Goal: Task Accomplishment & Management: Manage account settings

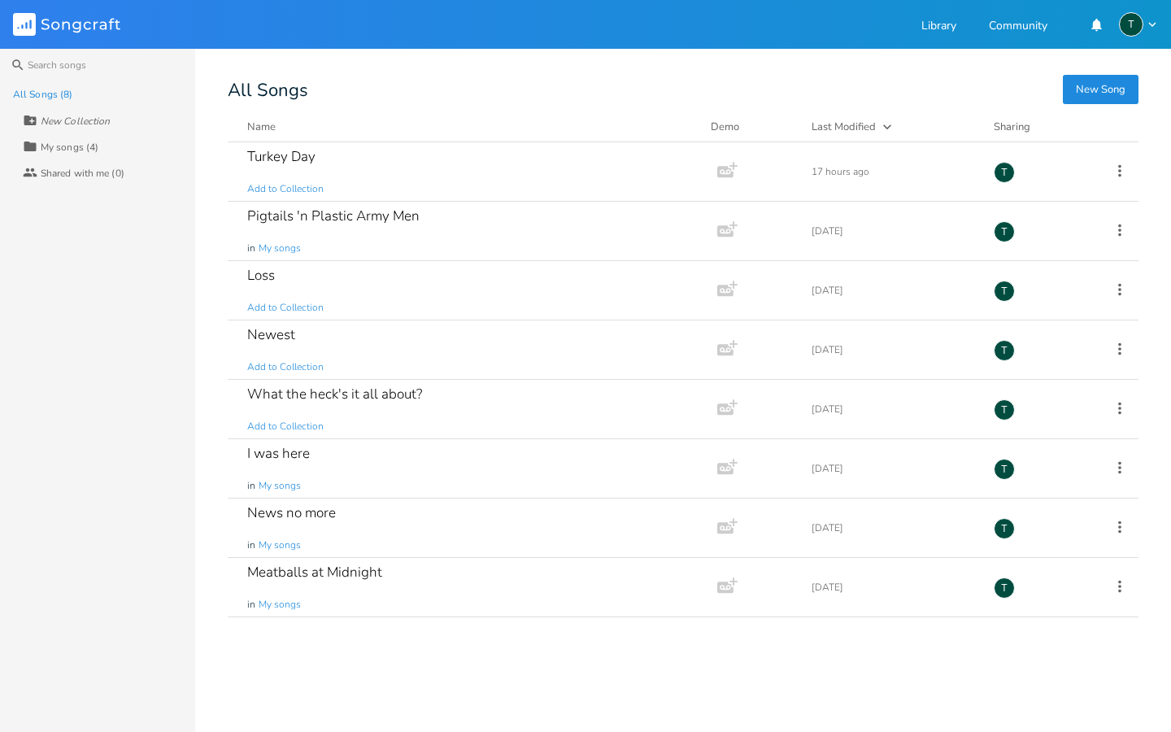
click at [64, 175] on div "Shared with me (0)" at bounding box center [83, 173] width 84 height 10
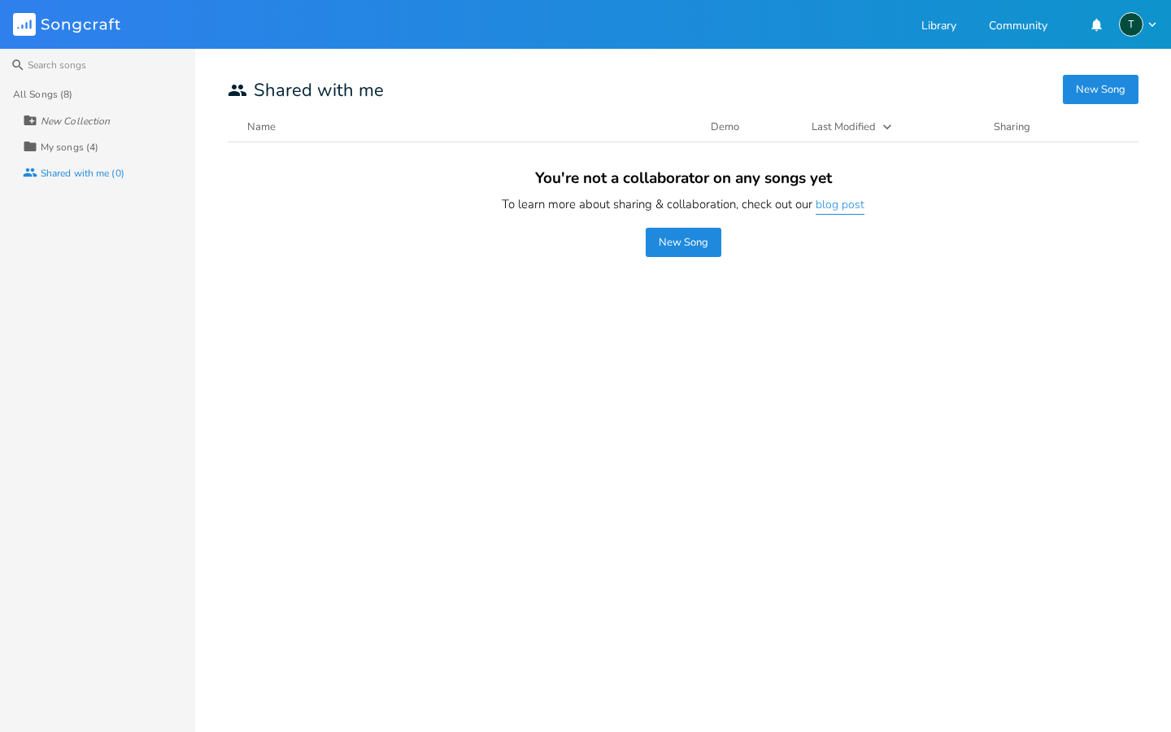
click at [839, 207] on link "blog post" at bounding box center [840, 206] width 49 height 18
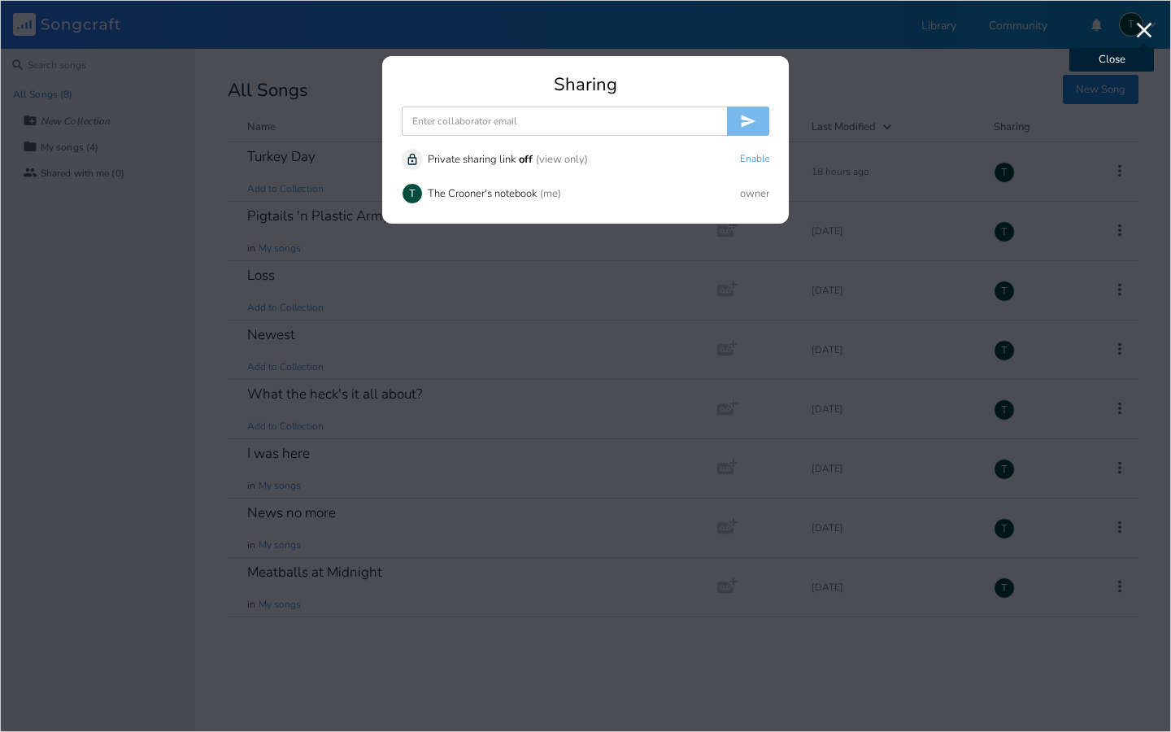
click at [1143, 33] on icon "button" at bounding box center [1144, 30] width 26 height 26
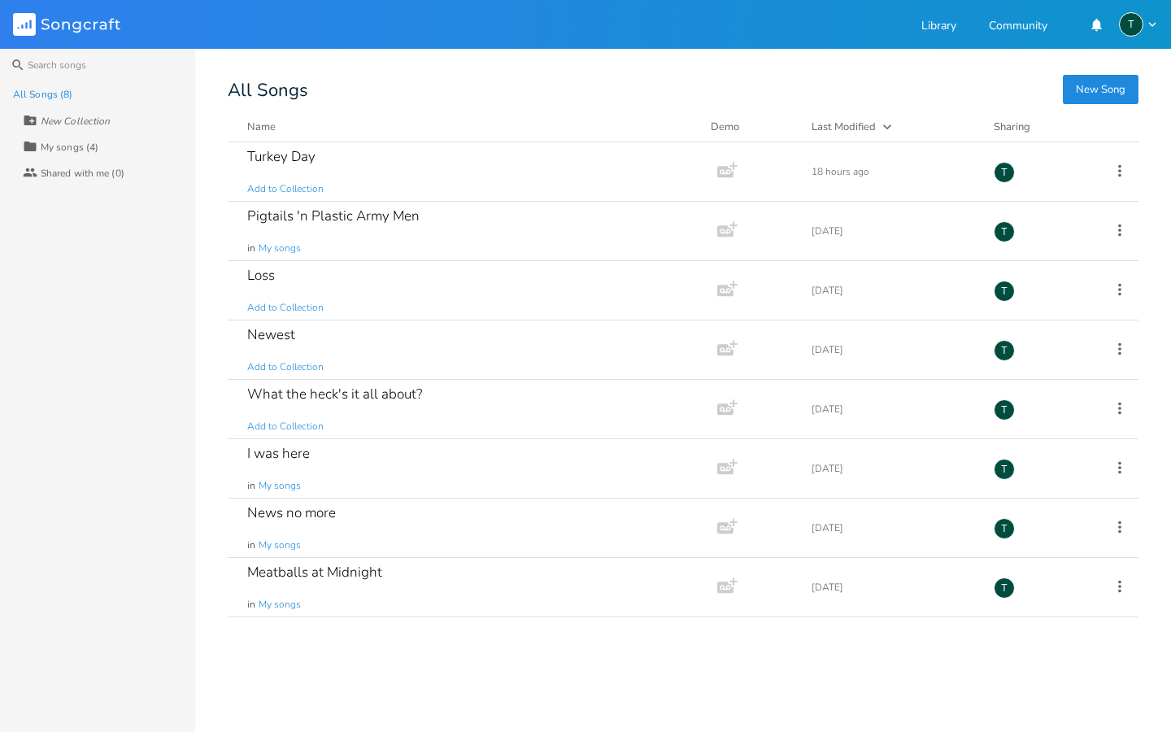
click at [43, 89] on div "All Songs (8)" at bounding box center [42, 94] width 59 height 10
click at [1152, 28] on icon "button" at bounding box center [1152, 24] width 15 height 15
click at [1084, 50] on span "Account Settings" at bounding box center [1073, 51] width 76 height 11
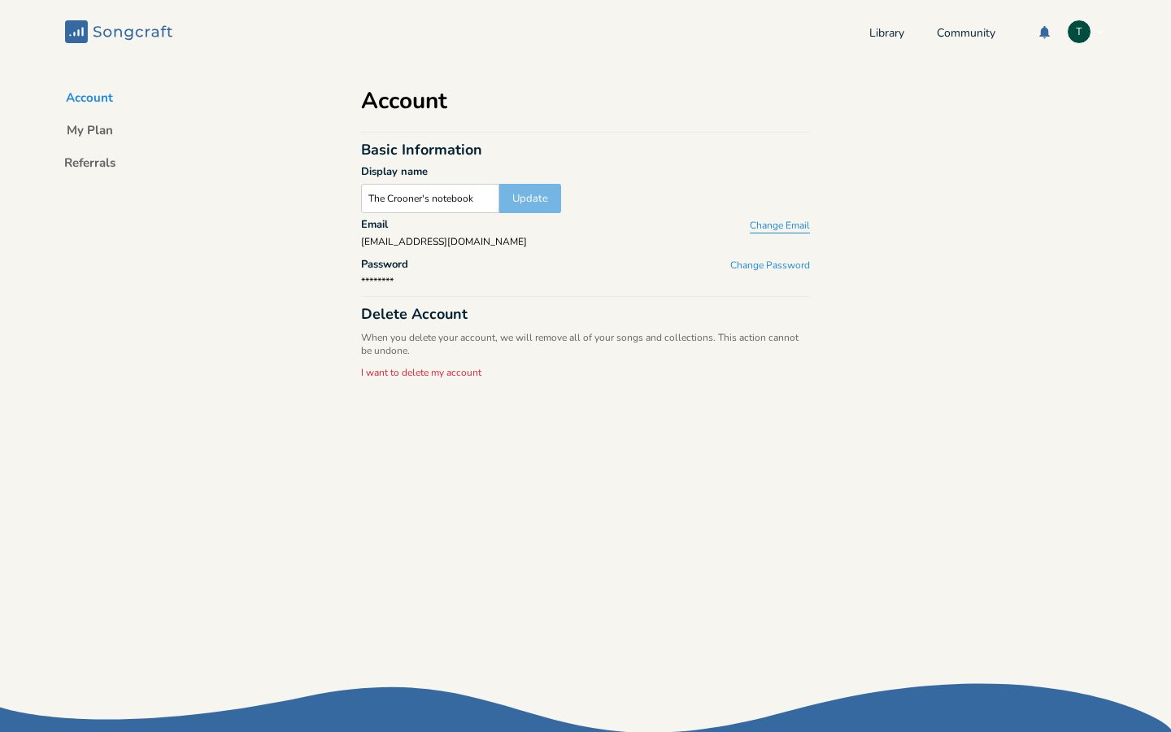
click at [777, 223] on button "Change Email" at bounding box center [780, 227] width 60 height 14
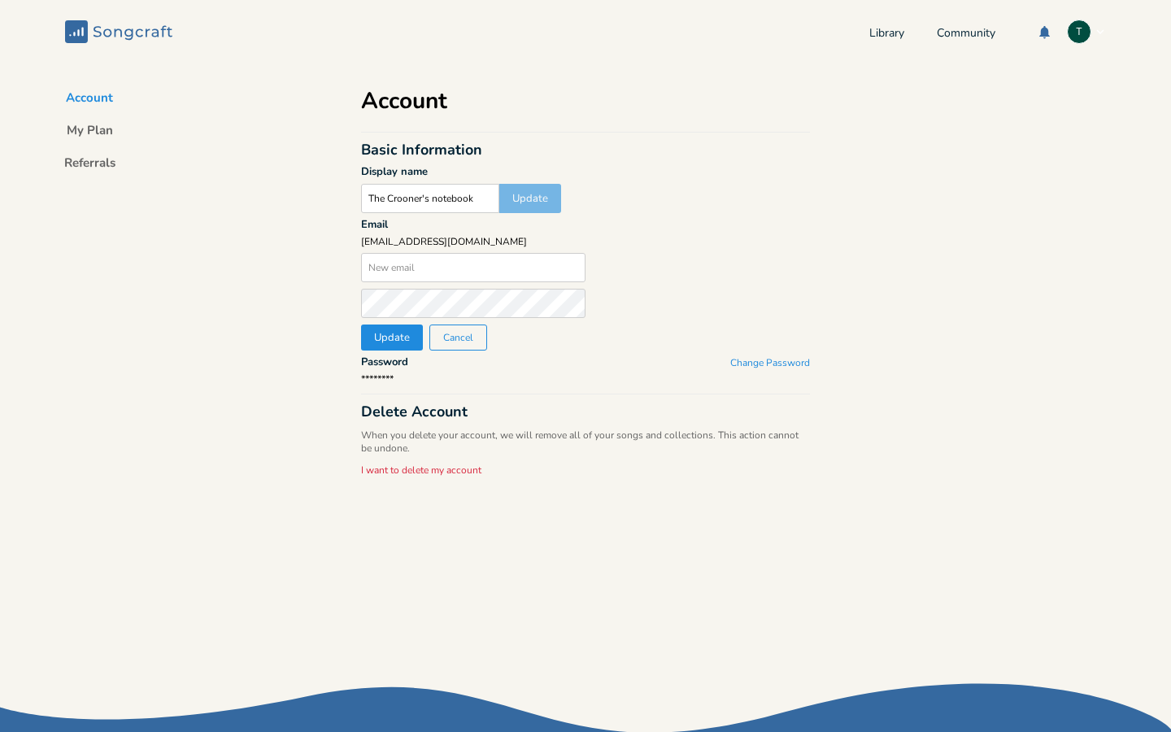
click at [714, 246] on div "Account Basic Information Display name The Crooner's notebook Update Email bltr…" at bounding box center [586, 375] width 488 height 625
click at [388, 270] on input "text" at bounding box center [473, 267] width 224 height 29
type input "[EMAIL_ADDRESS][DOMAIN_NAME]"
click at [386, 338] on button "Update" at bounding box center [392, 338] width 62 height 26
click at [682, 240] on div "[EMAIL_ADDRESS][DOMAIN_NAME]" at bounding box center [585, 242] width 449 height 10
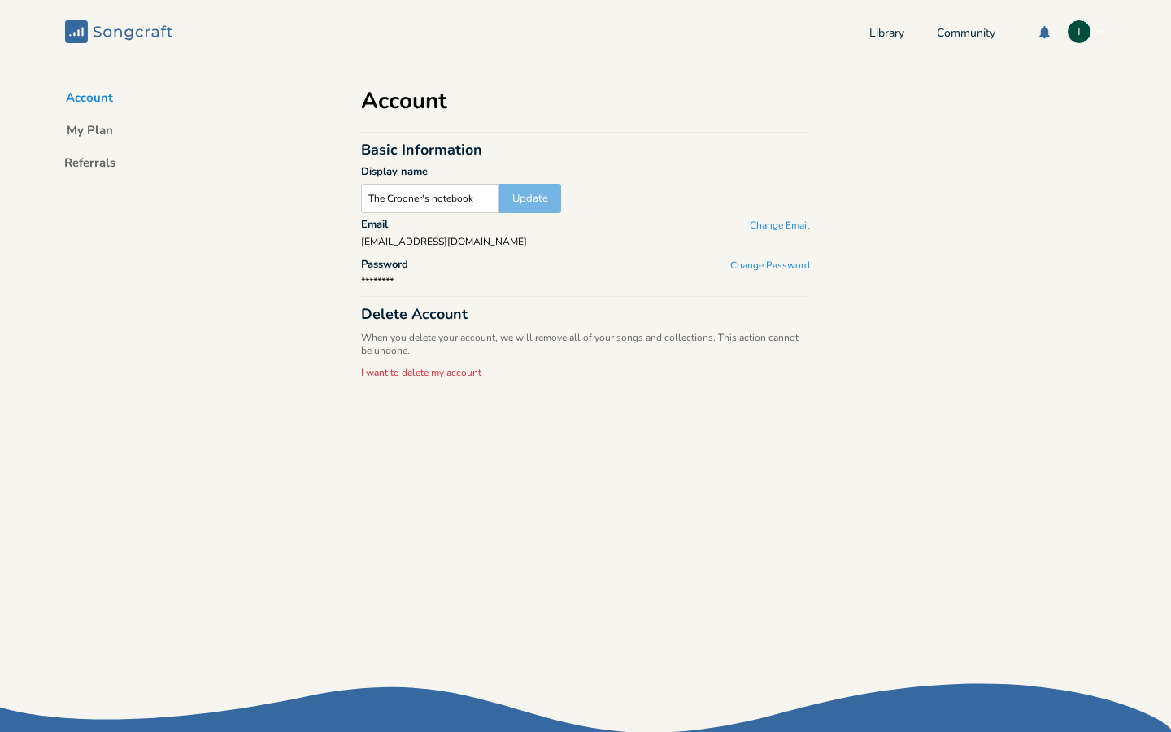
click at [769, 224] on button "Change Email" at bounding box center [780, 227] width 60 height 14
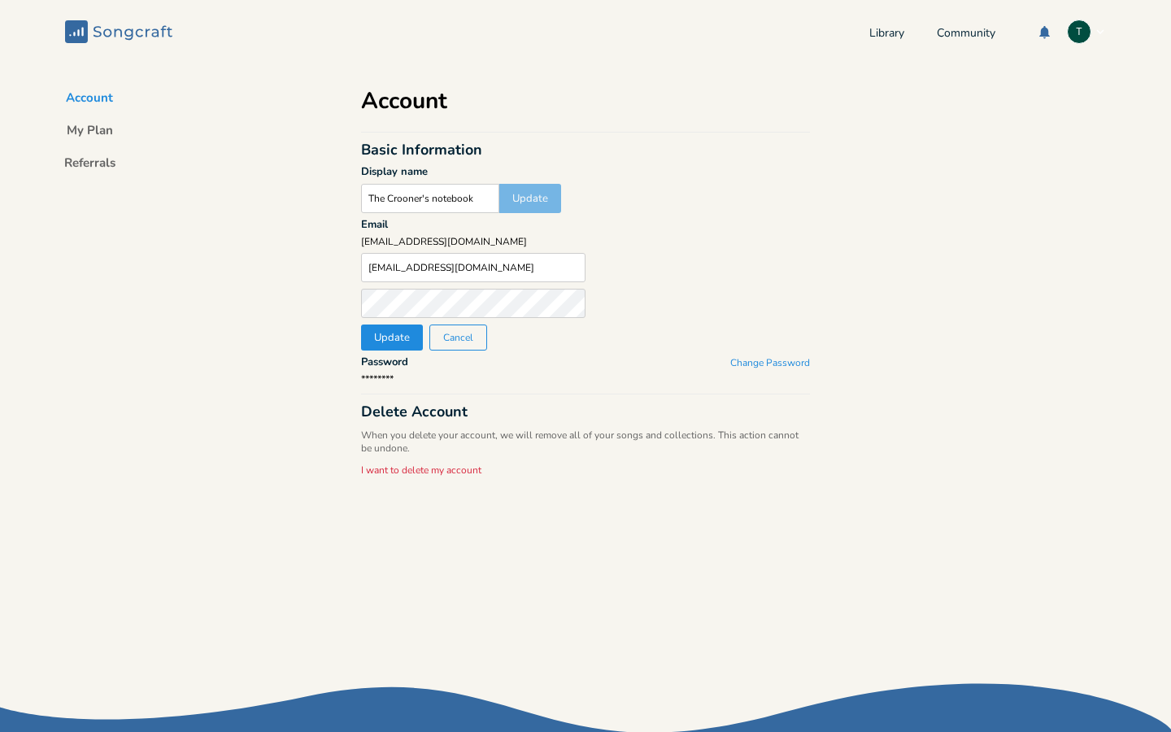
type input "bradnormandeau@gmail.com"
click at [665, 233] on div "Email" at bounding box center [585, 228] width 449 height 17
click at [451, 341] on button "Cancel" at bounding box center [458, 338] width 58 height 26
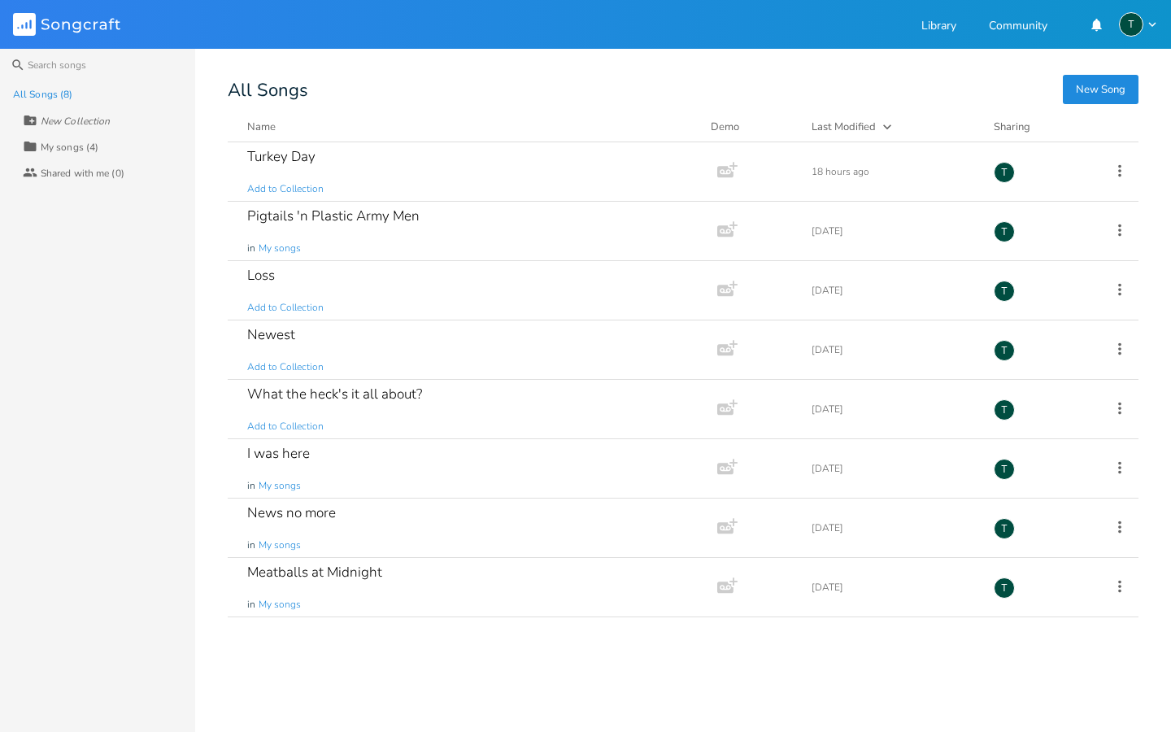
click at [146, 272] on div "All Songs (8) New Collection Collection My songs (4) Collaborators Shared with …" at bounding box center [97, 406] width 195 height 651
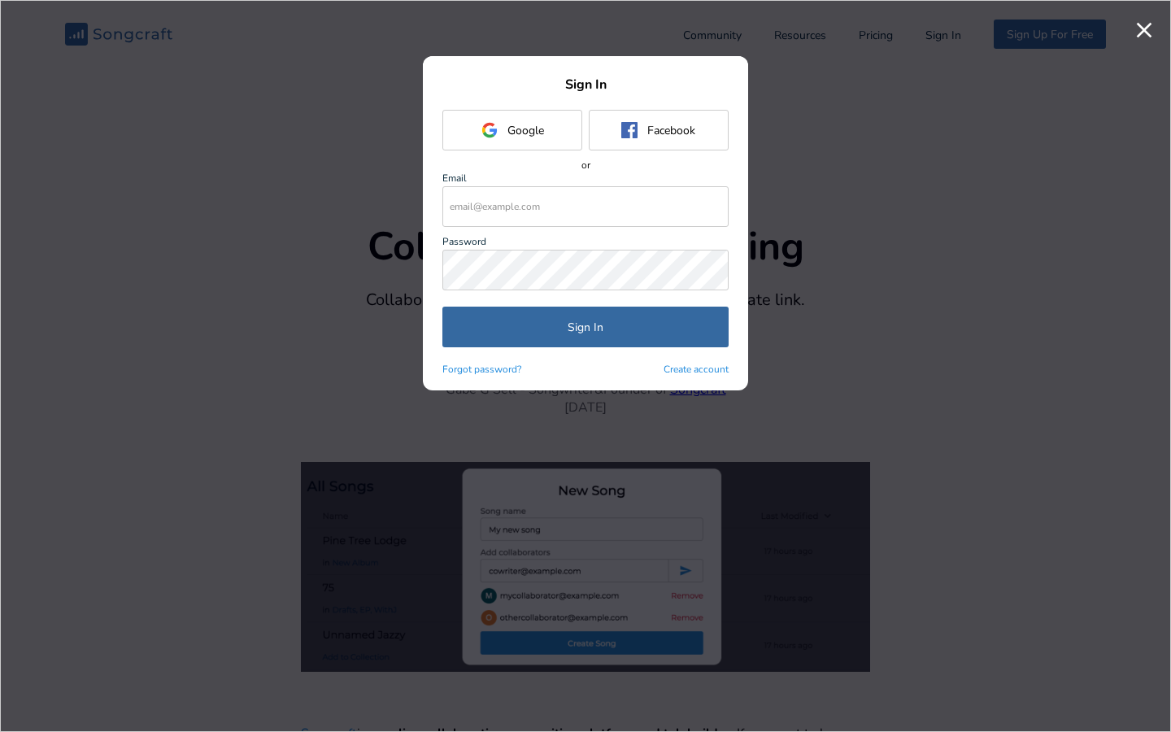
type input "bltr25@gmail.com"
click at [601, 322] on button "Sign In" at bounding box center [585, 327] width 286 height 41
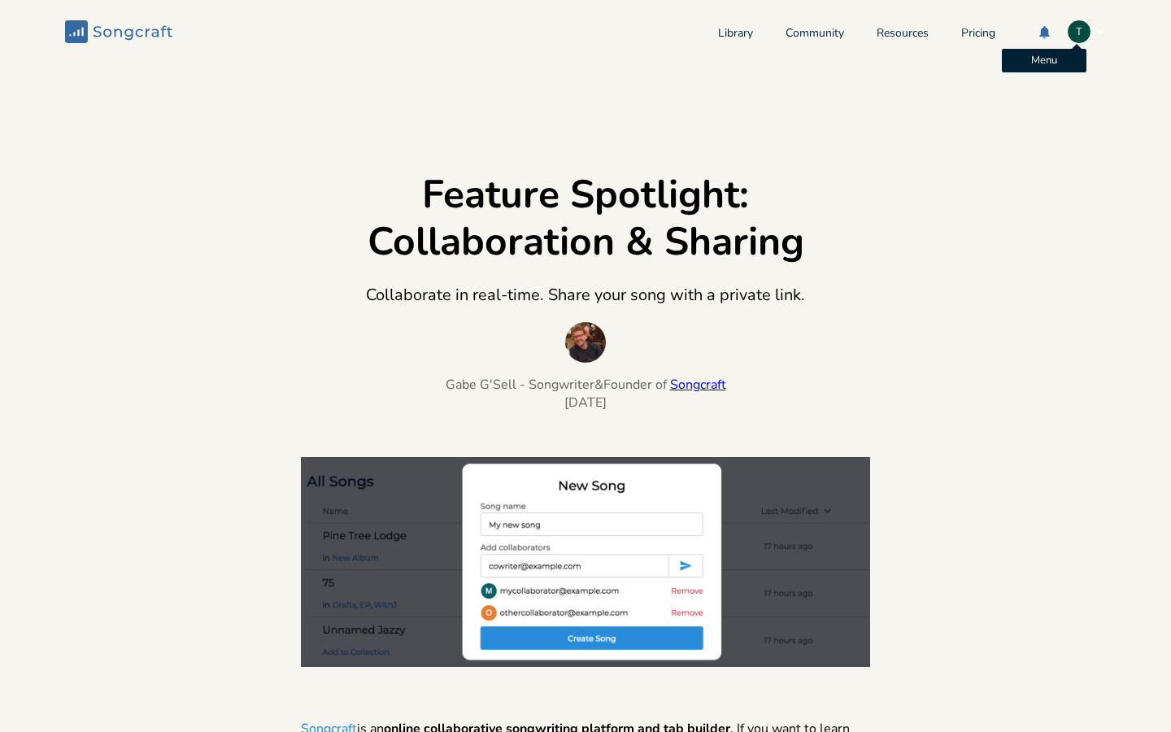
click at [1067, 34] on div "T" at bounding box center [1079, 32] width 24 height 24
click at [1002, 59] on span "Account Settings" at bounding box center [1011, 58] width 76 height 11
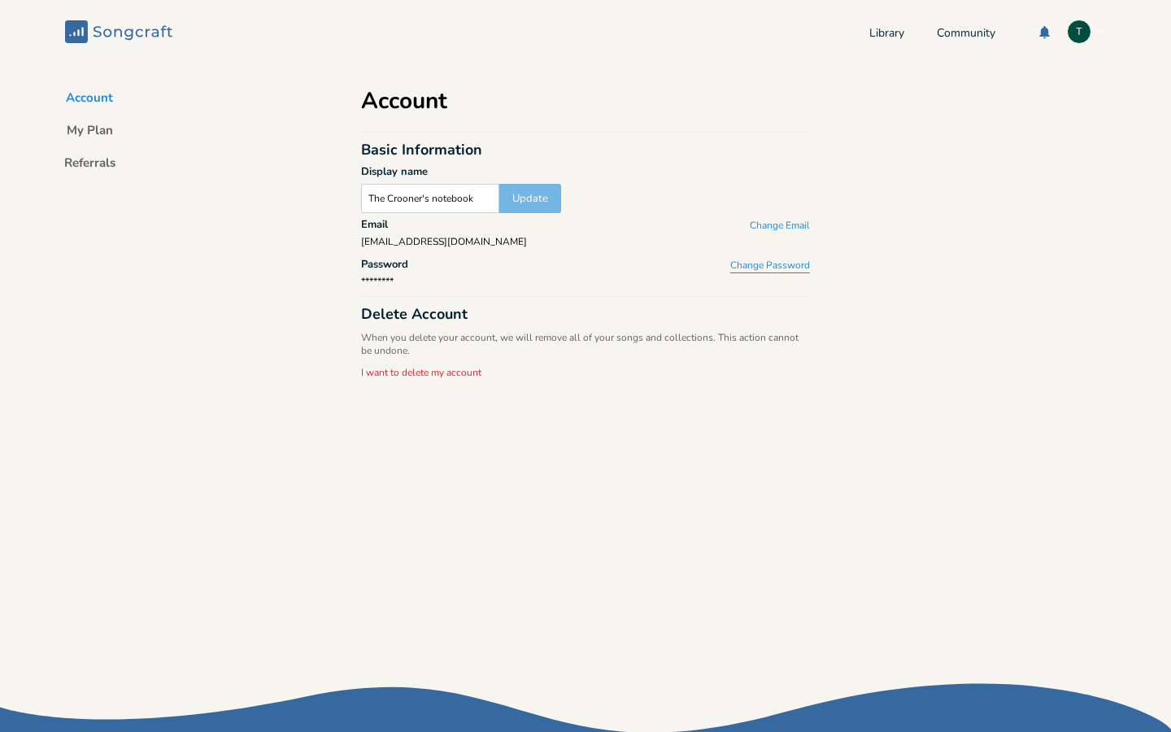
click at [747, 267] on button "Change Password" at bounding box center [770, 266] width 80 height 14
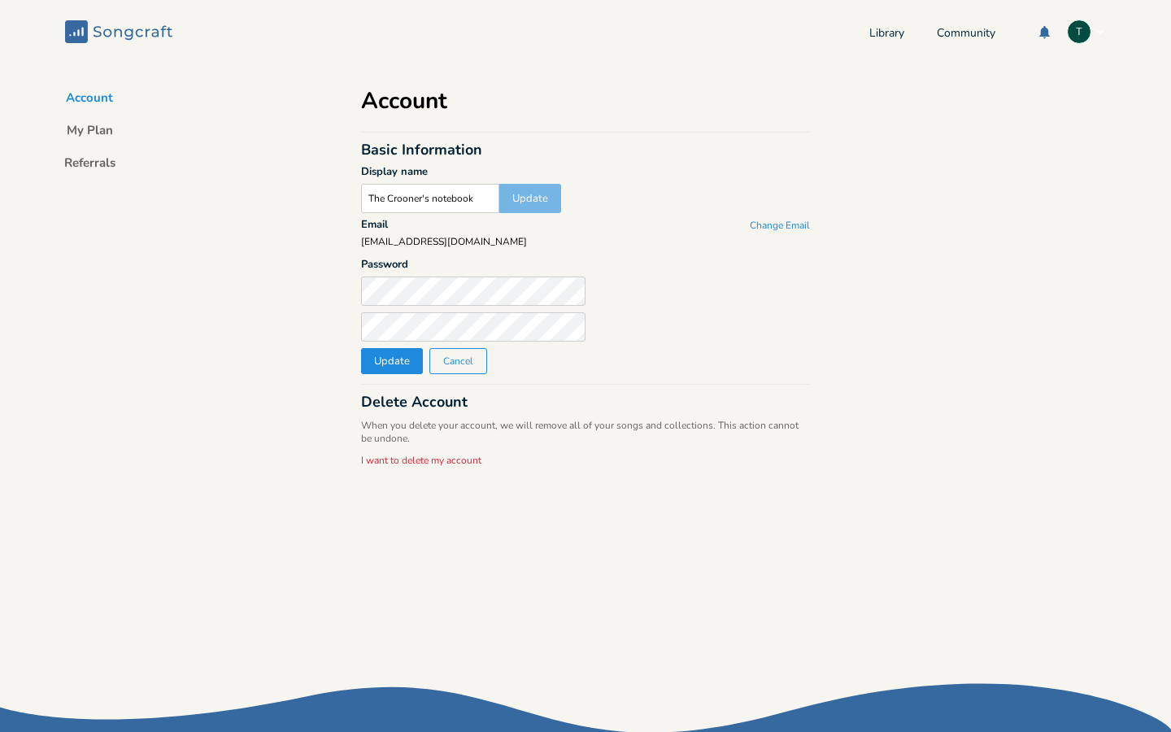
click at [677, 303] on div "Account Basic Information Display name The Crooner's notebook Update Email Chan…" at bounding box center [586, 375] width 488 height 625
click at [468, 361] on button "Cancel" at bounding box center [458, 361] width 58 height 26
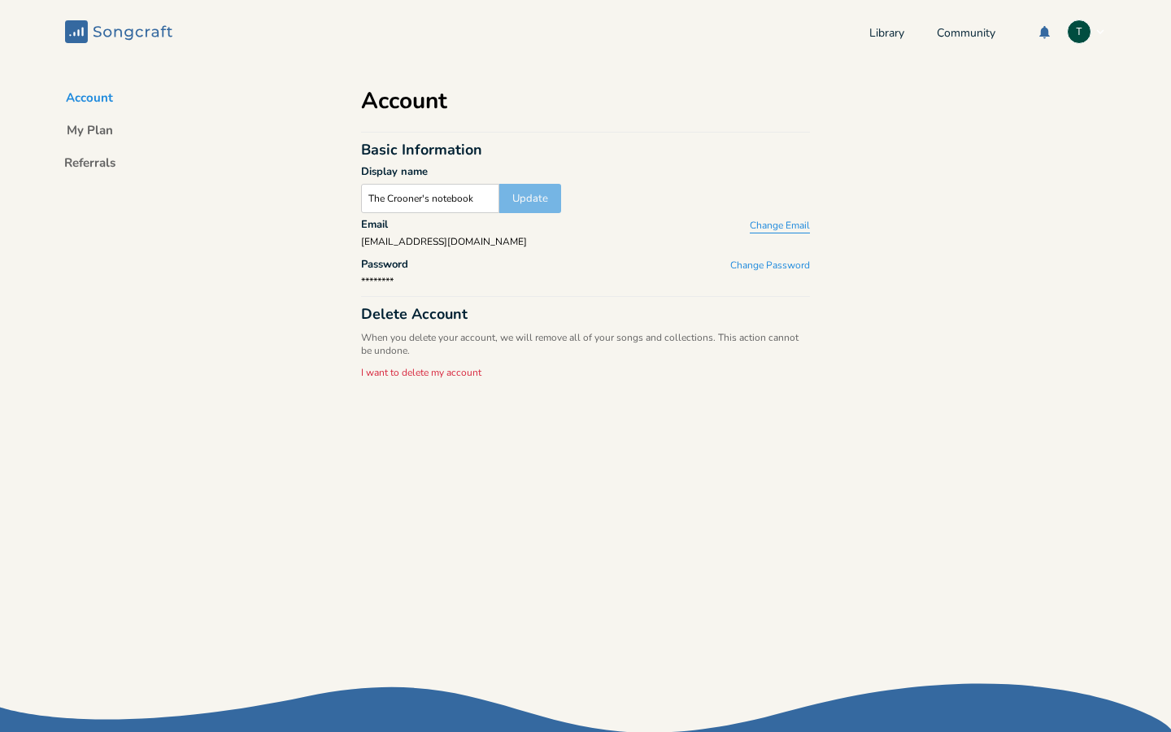
click at [771, 224] on button "Change Email" at bounding box center [780, 227] width 60 height 14
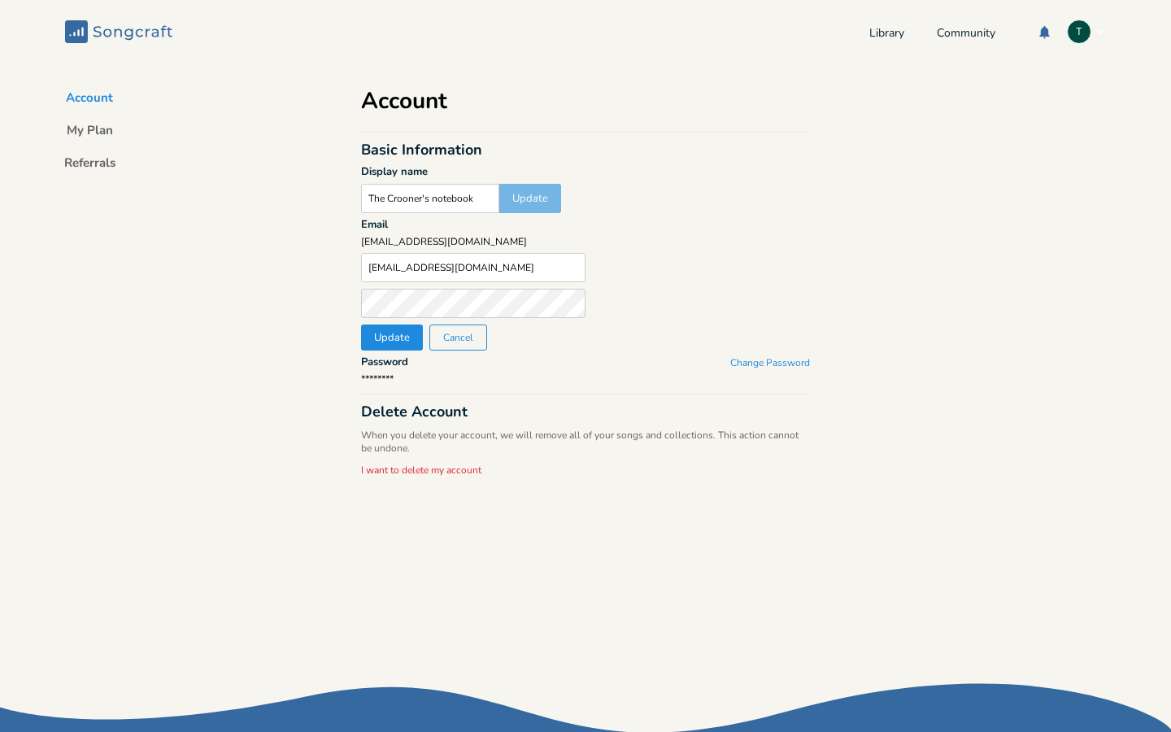
type input "bradnormandeau@gmail.com"
click at [385, 338] on button "Update" at bounding box center [392, 338] width 62 height 26
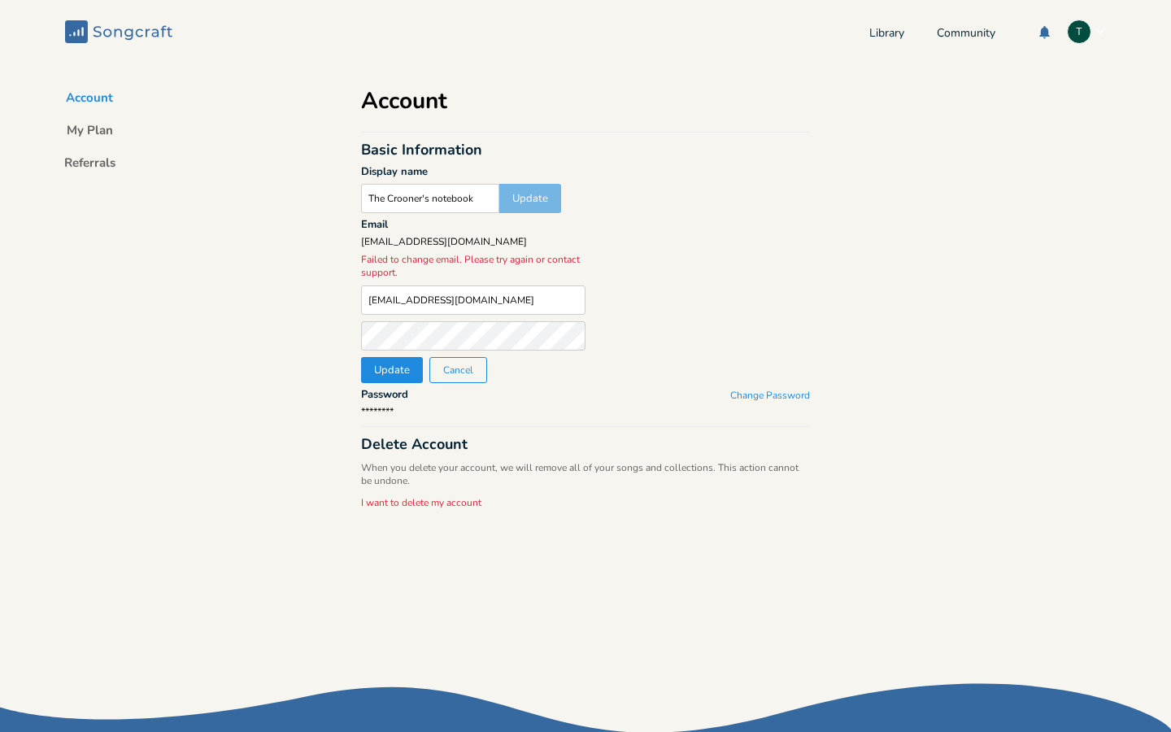
click at [459, 373] on button "Cancel" at bounding box center [458, 370] width 58 height 26
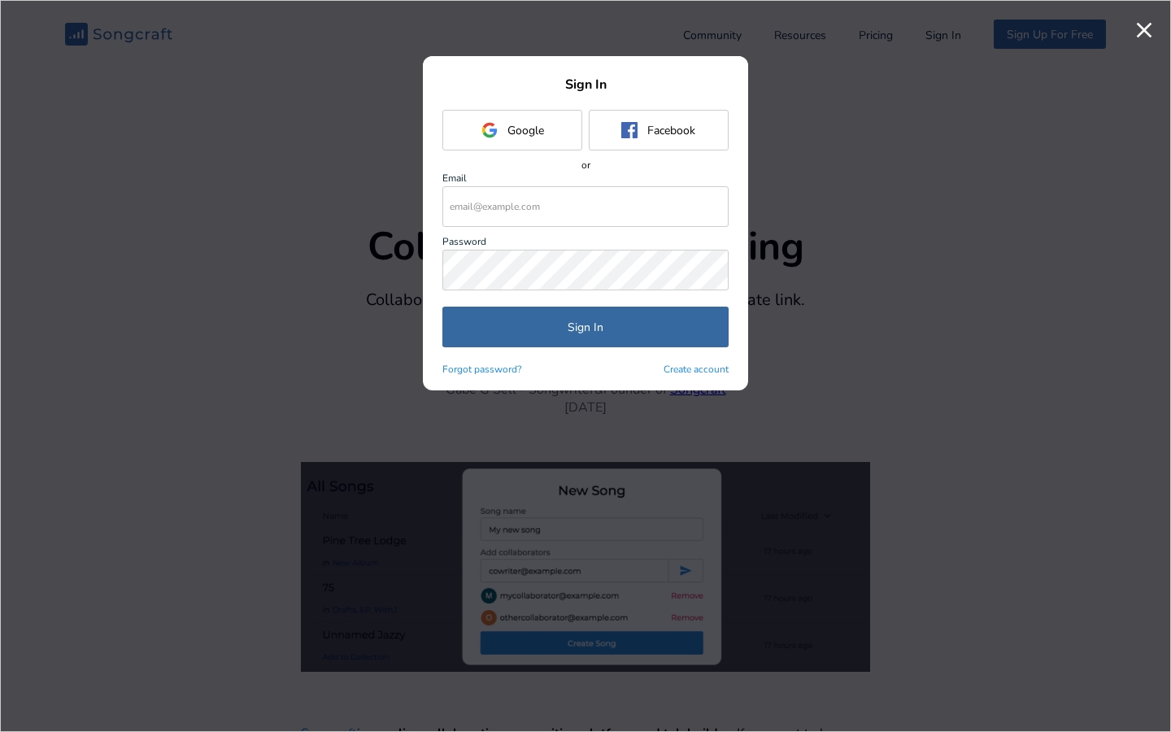
type input "[EMAIL_ADDRESS][DOMAIN_NAME]"
click at [586, 327] on button "Sign In" at bounding box center [585, 327] width 286 height 41
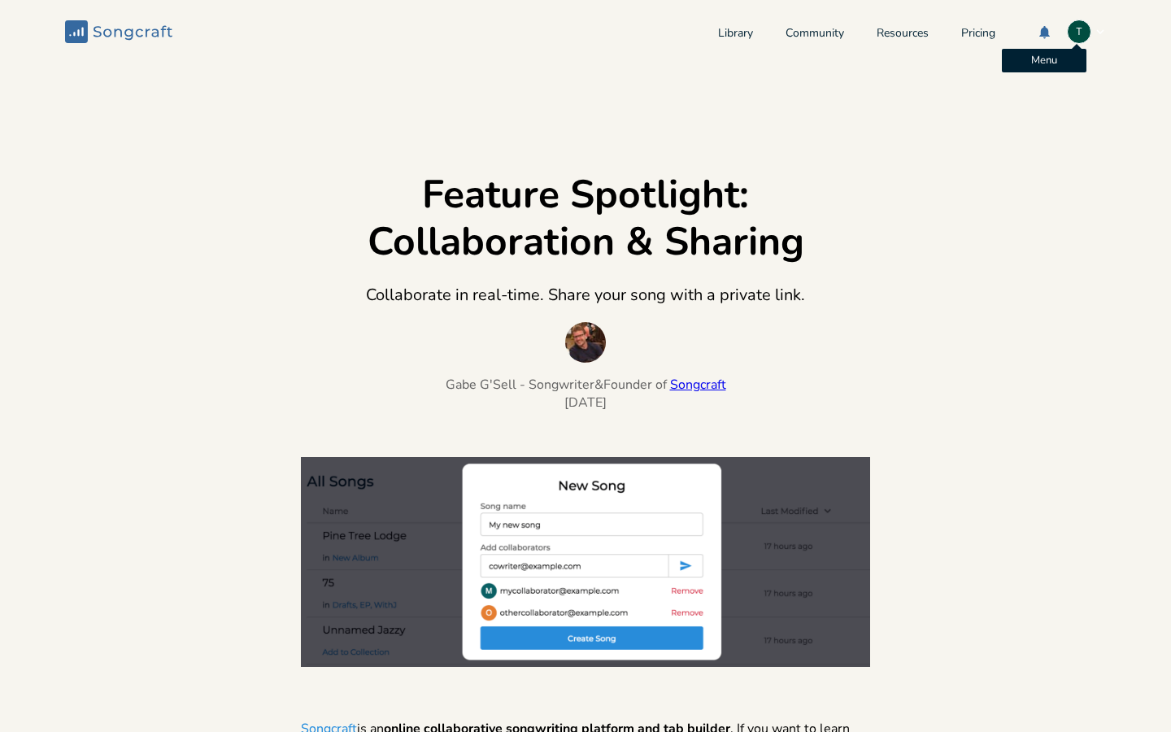
click at [1069, 34] on div "T" at bounding box center [1079, 32] width 24 height 24
click at [1021, 60] on span "Account Settings" at bounding box center [1011, 58] width 76 height 11
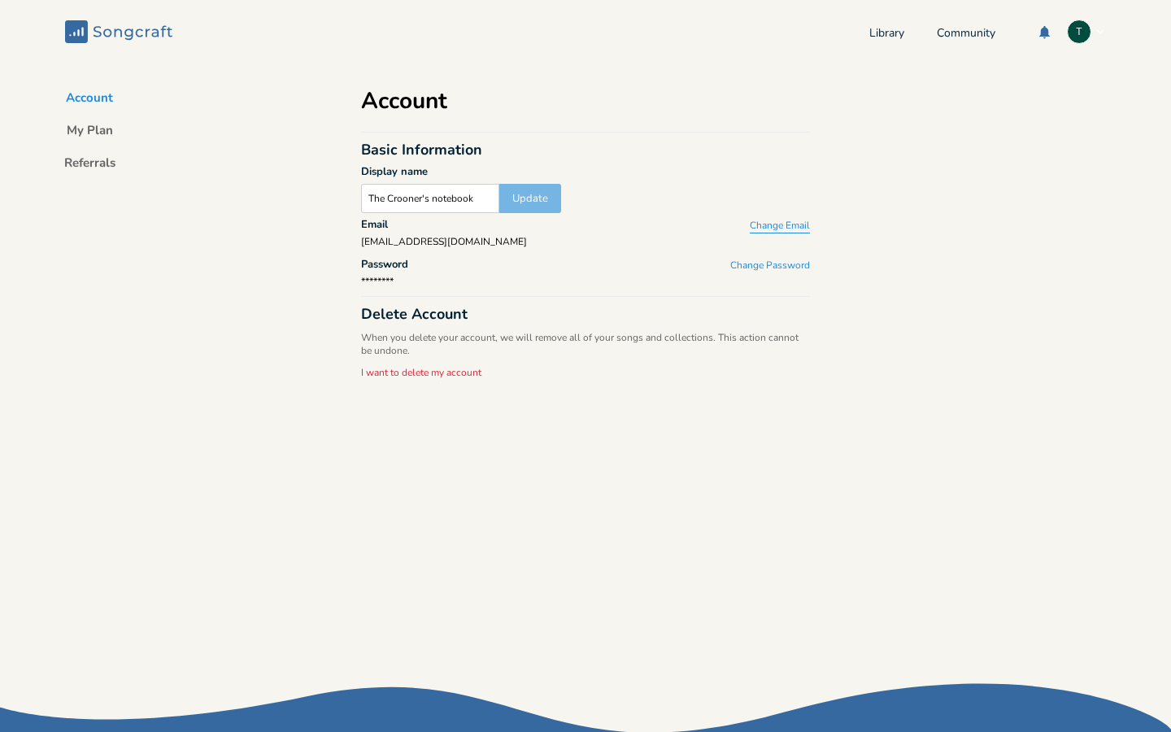
click at [767, 224] on button "Change Email" at bounding box center [780, 227] width 60 height 14
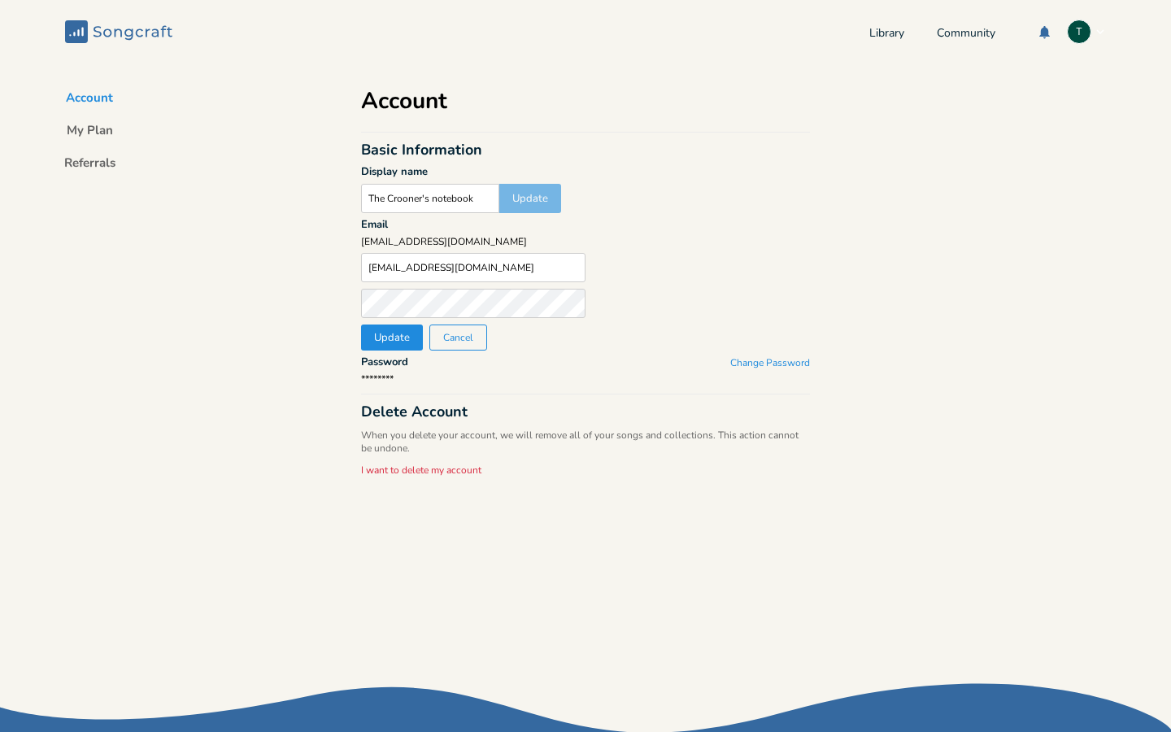
type input "bltr25@gmail.com"
click at [381, 341] on button "Update" at bounding box center [392, 338] width 62 height 26
click at [760, 185] on form "The Crooner's notebook Update" at bounding box center [585, 202] width 449 height 36
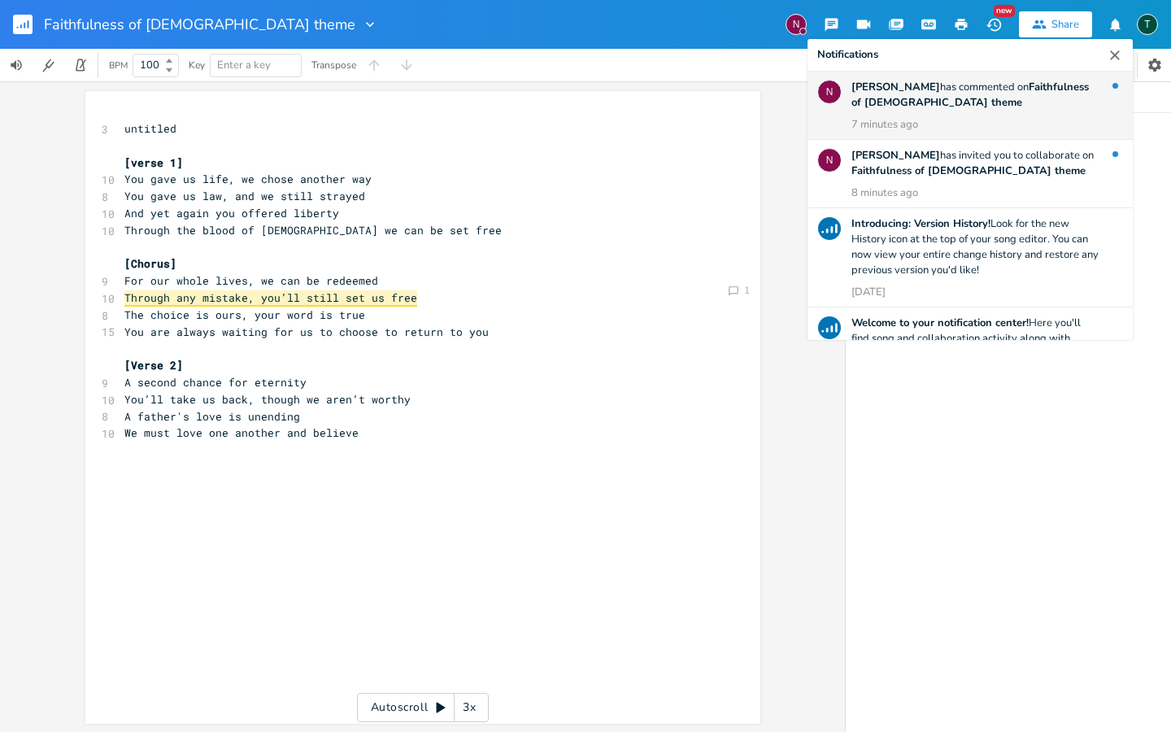
click at [1004, 89] on b "Faithfulness of [DEMOGRAPHIC_DATA] theme" at bounding box center [970, 95] width 237 height 30
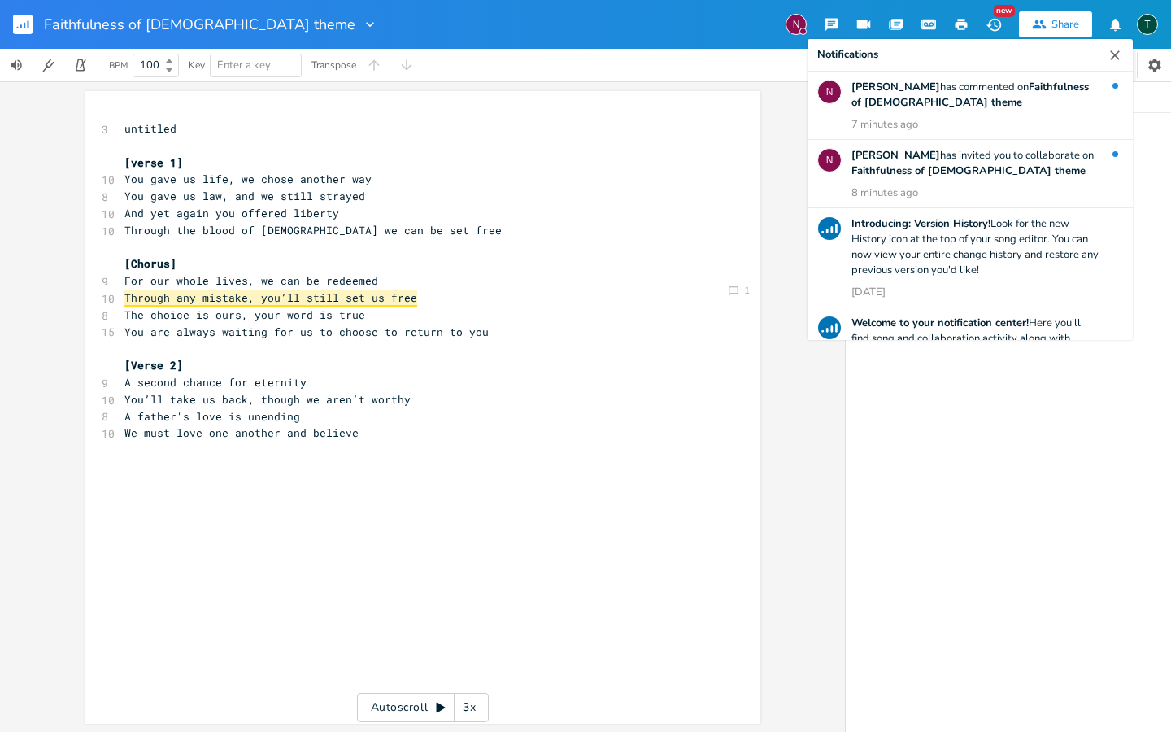
click at [656, 30] on div "Faithfulness of [DEMOGRAPHIC_DATA] theme N New Share Notifications N [PERSON_NA…" at bounding box center [585, 24] width 1171 height 49
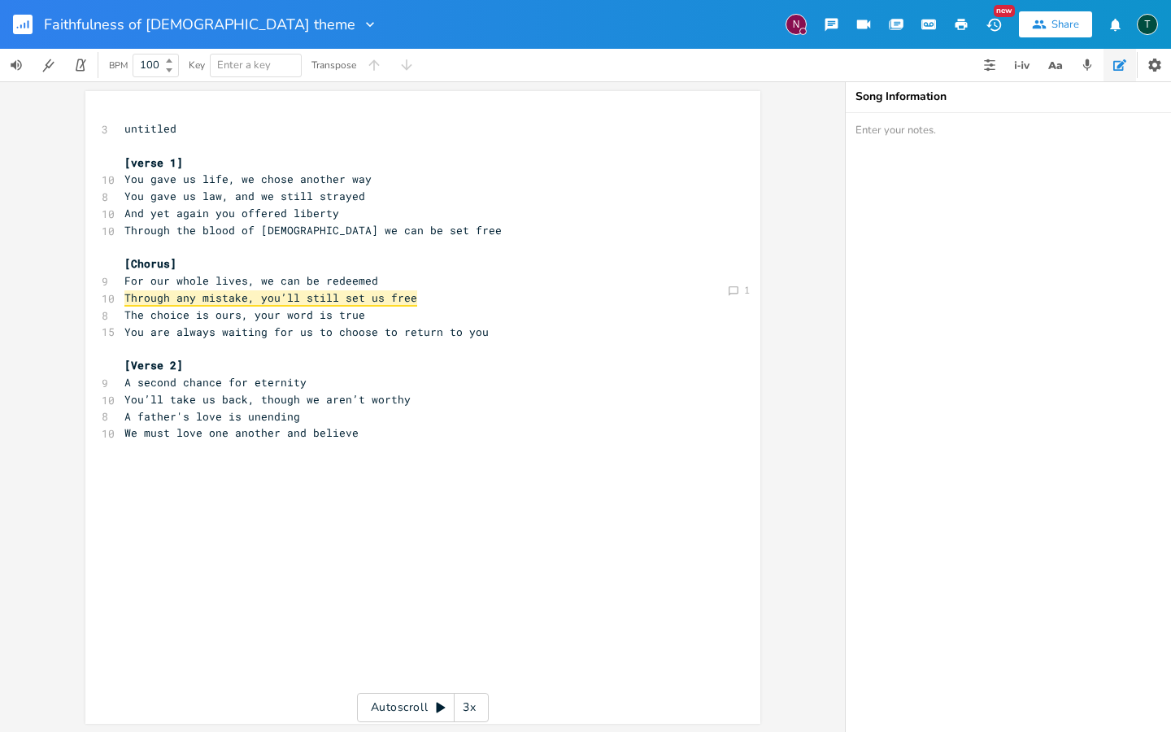
click at [999, 24] on icon "button" at bounding box center [994, 24] width 17 height 17
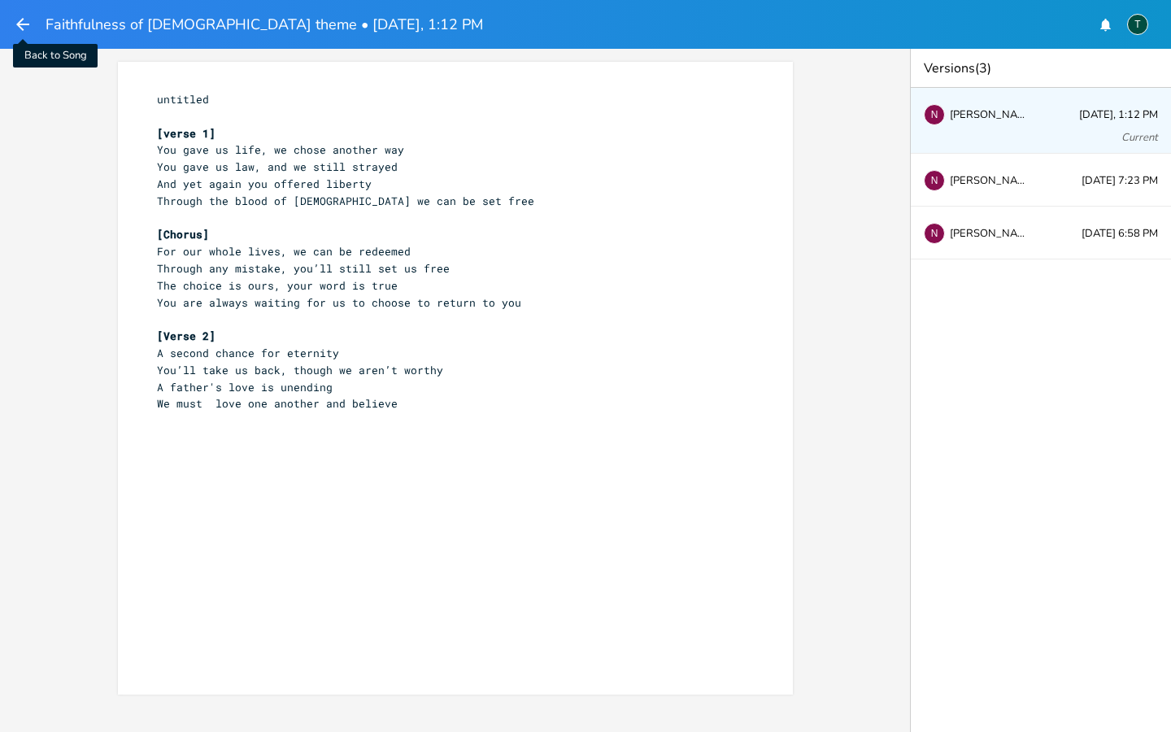
click at [23, 19] on icon "button" at bounding box center [22, 24] width 13 height 13
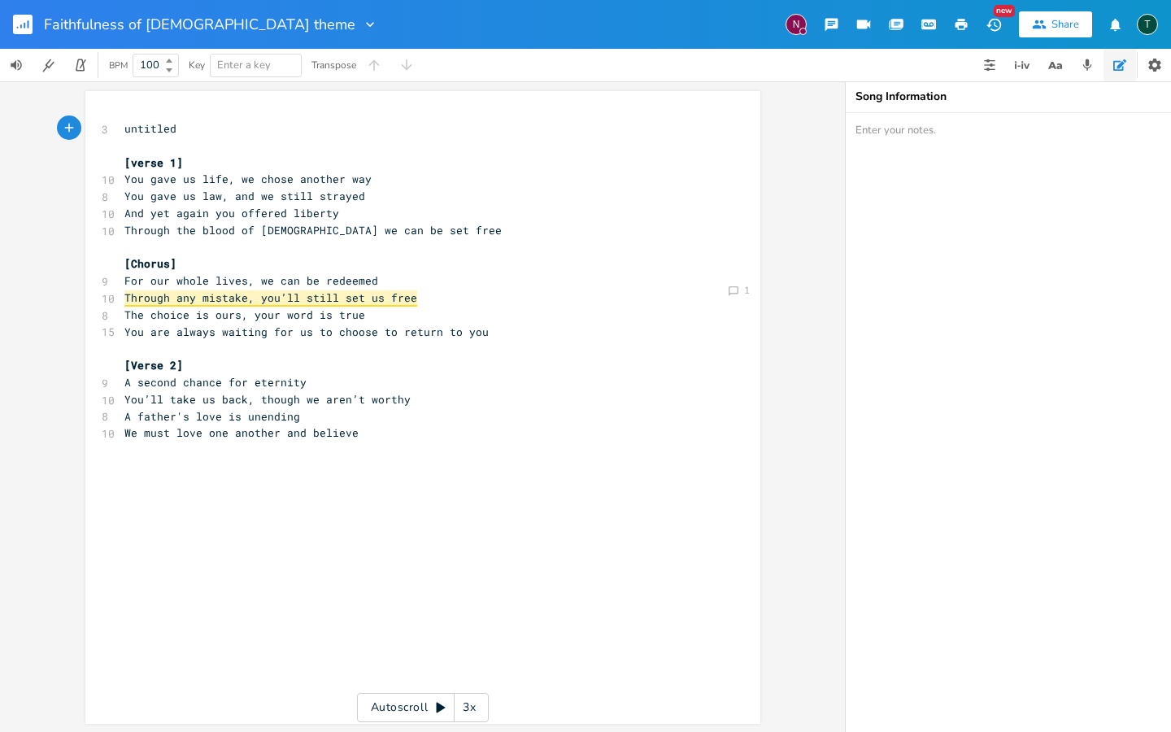
click at [1151, 24] on div "T" at bounding box center [1147, 24] width 21 height 21
click at [1149, 28] on div "T" at bounding box center [1147, 24] width 21 height 21
click at [1089, 58] on span "Account Settings" at bounding box center [1082, 57] width 76 height 11
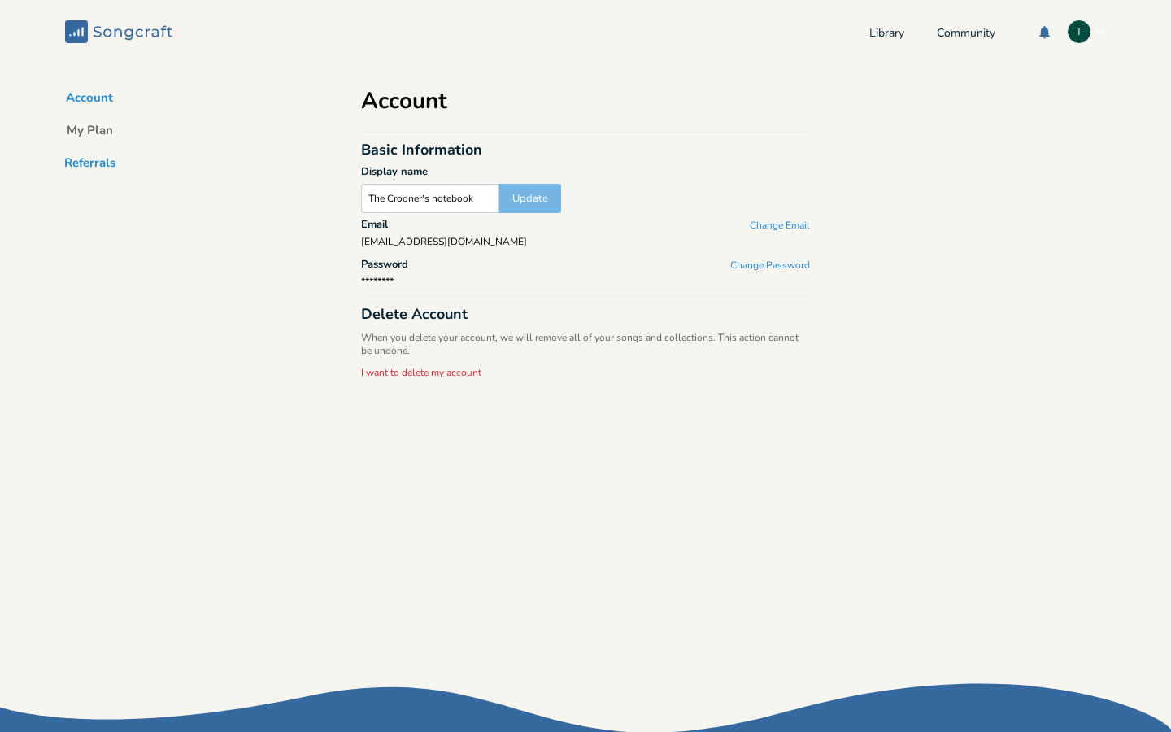
click at [91, 163] on button "Referrals" at bounding box center [89, 166] width 77 height 23
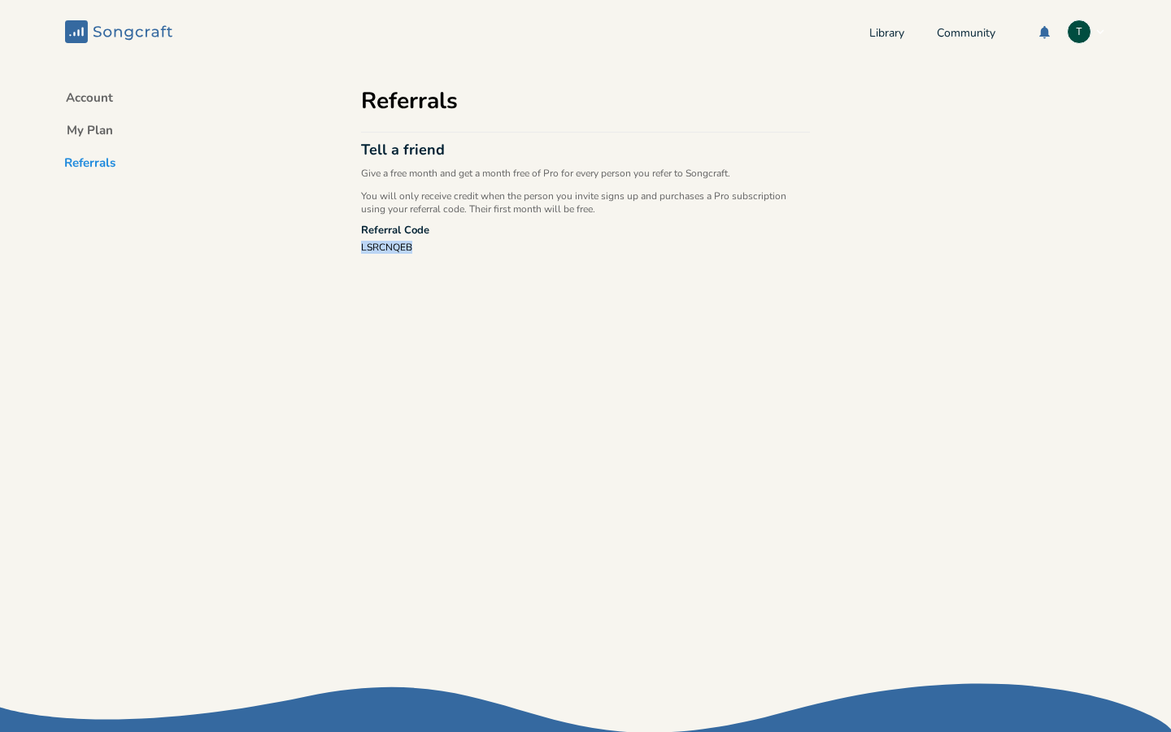
drag, startPoint x: 359, startPoint y: 244, endPoint x: 414, endPoint y: 242, distance: 55.4
click at [414, 242] on div "Account My Plan Referrals Referrals Tell a friend Give a free month and get a m…" at bounding box center [586, 375] width 488 height 625
copy div "LSRCNQEB"
click at [101, 135] on button "My Plan" at bounding box center [90, 133] width 72 height 23
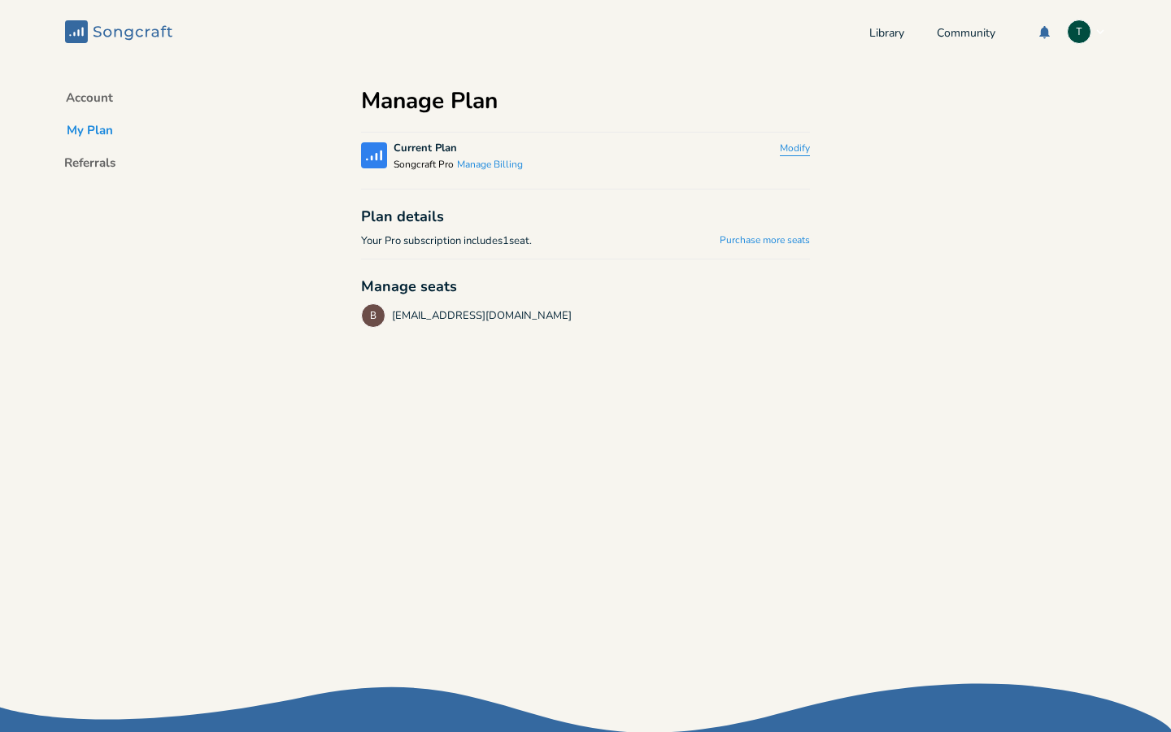
click at [787, 151] on button "Modify" at bounding box center [795, 149] width 30 height 14
click at [766, 80] on div "Manage Plan" at bounding box center [585, 97] width 449 height 68
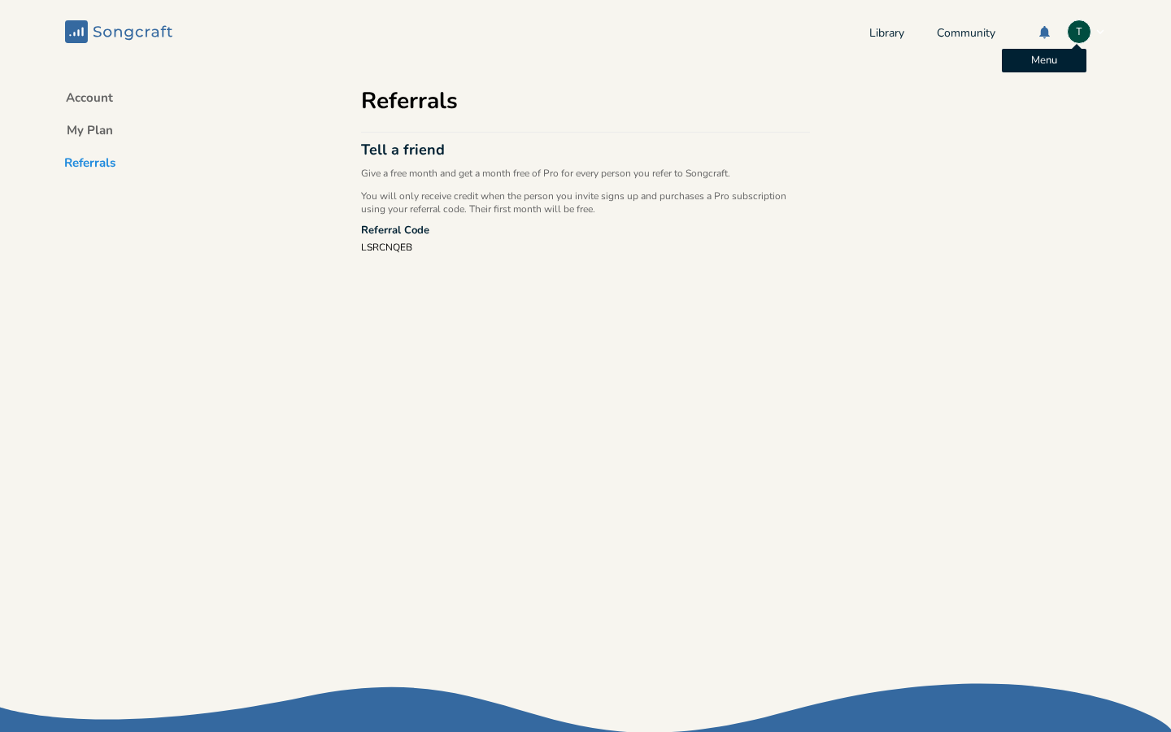
click at [1067, 34] on div "T" at bounding box center [1079, 32] width 24 height 24
click at [1012, 59] on span "Account Settings" at bounding box center [1011, 58] width 76 height 11
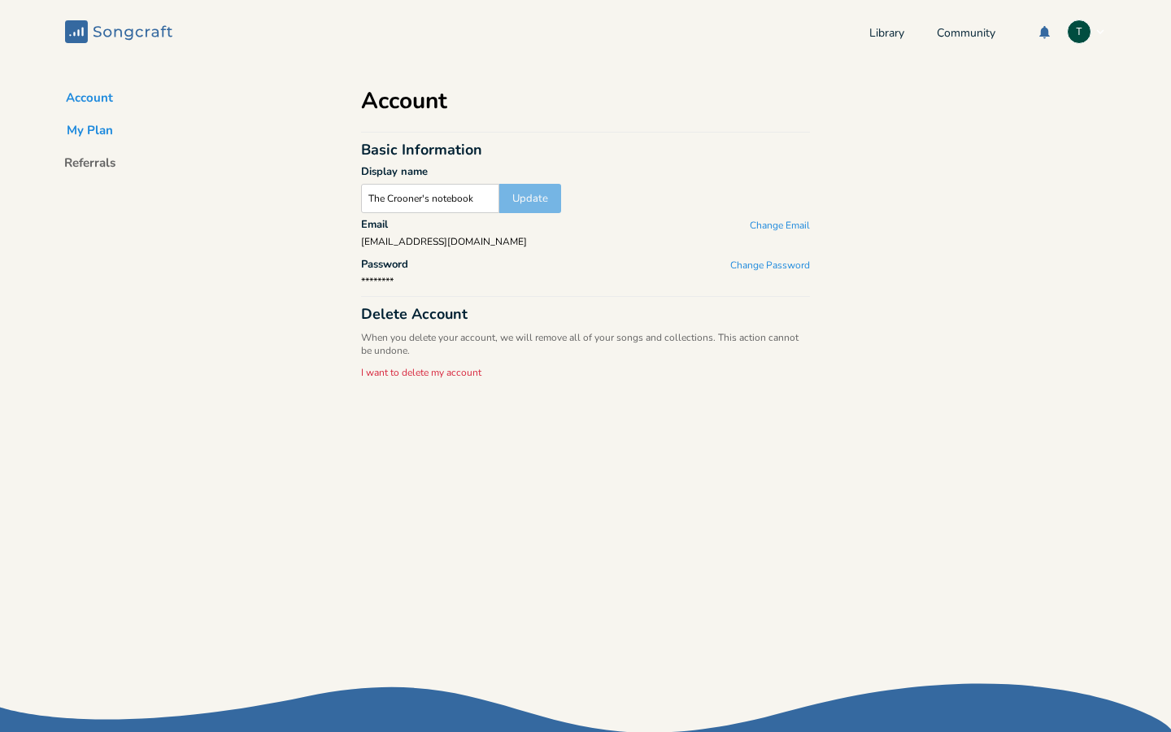
click at [86, 130] on button "My Plan" at bounding box center [90, 133] width 72 height 23
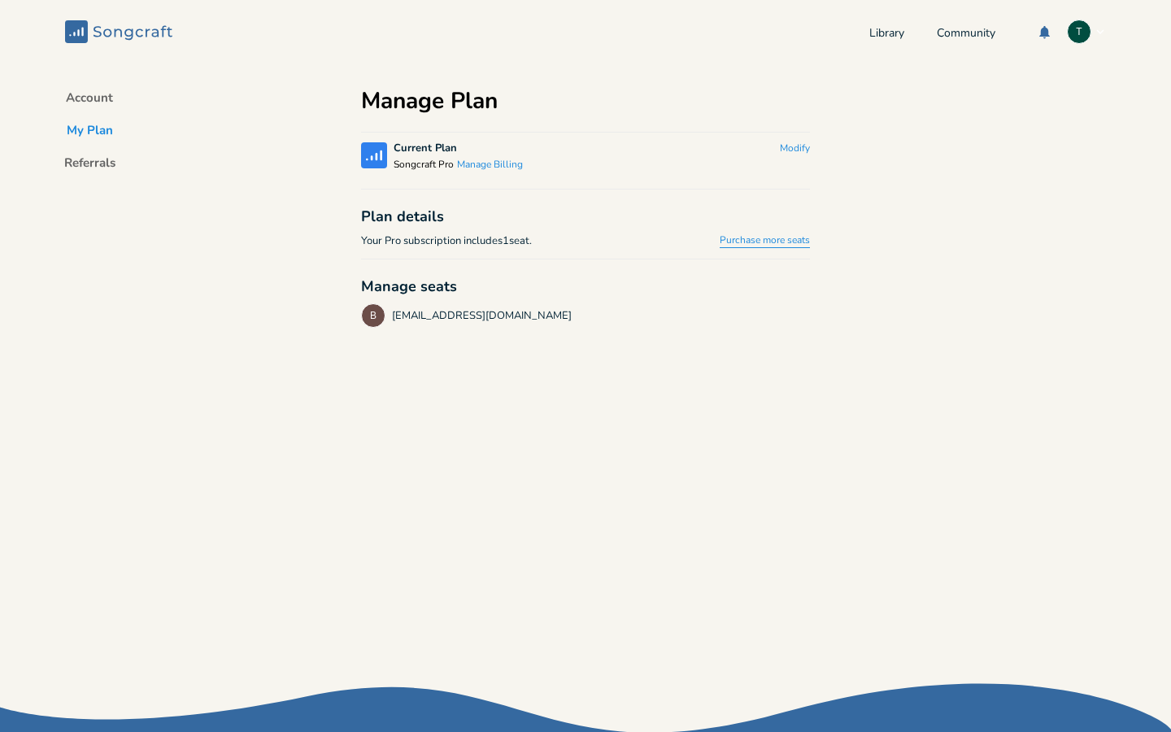
click at [769, 239] on link "Purchase more seats" at bounding box center [765, 241] width 90 height 14
